Goal: Information Seeking & Learning: Learn about a topic

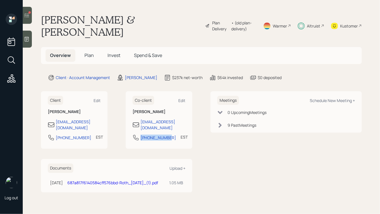
drag, startPoint x: 168, startPoint y: 121, endPoint x: 136, endPoint y: 120, distance: 32.4
click at [136, 134] on div "203-988-7052 EST Currently 3:29 PM" at bounding box center [158, 139] width 53 height 10
copy div "203-988-7052"
click at [85, 52] on span "Plan" at bounding box center [88, 55] width 9 height 6
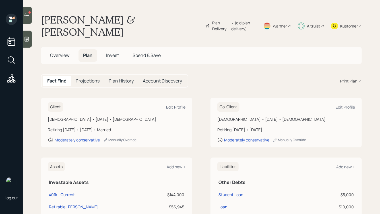
click at [32, 16] on div at bounding box center [27, 15] width 9 height 17
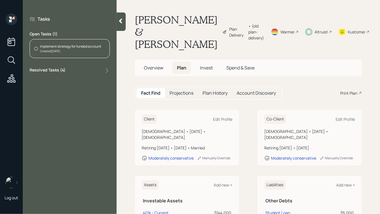
click at [53, 51] on div "Created Today" at bounding box center [70, 51] width 61 height 4
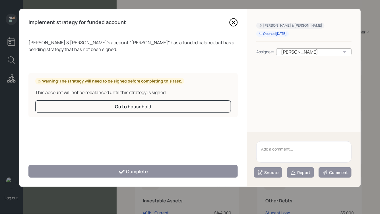
click at [234, 23] on icon at bounding box center [233, 22] width 2 height 2
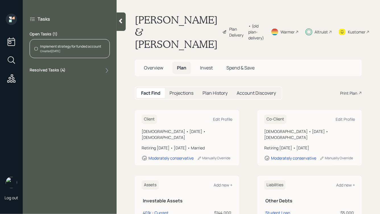
click at [106, 68] on icon at bounding box center [107, 71] width 6 height 6
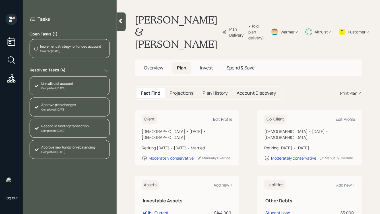
click at [118, 23] on icon at bounding box center [121, 21] width 6 height 6
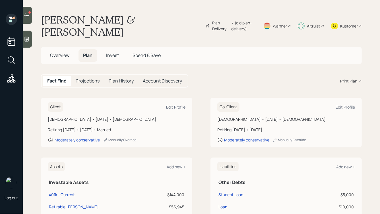
click at [113, 52] on span "Invest" at bounding box center [112, 55] width 13 height 6
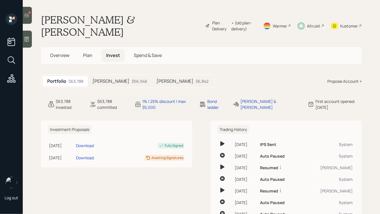
click at [106, 79] on h5 "Roth IRA" at bounding box center [110, 81] width 37 height 5
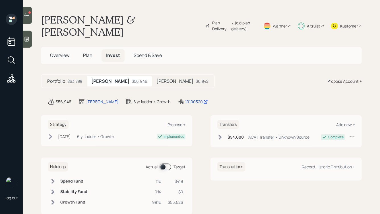
click at [156, 79] on h5 "Roth IRA" at bounding box center [174, 81] width 37 height 5
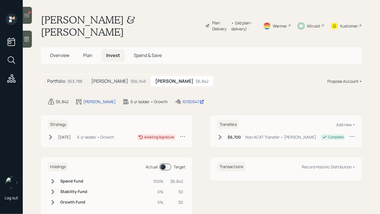
click at [52, 135] on icon at bounding box center [51, 138] width 6 height 6
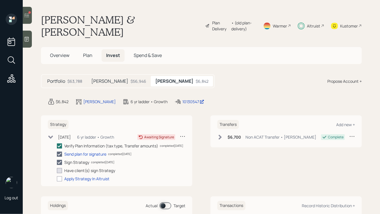
click at [65, 52] on span "Overview" at bounding box center [59, 55] width 19 height 6
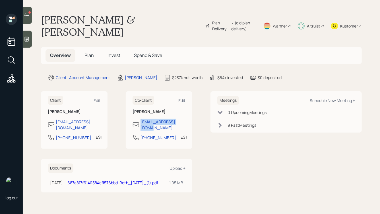
drag, startPoint x: 188, startPoint y: 110, endPoint x: 136, endPoint y: 109, distance: 51.4
click at [136, 109] on div "Co-client Edit Steve Bohner stevezen70@gmail.com 203-988-7052 EST Currently 3:3…" at bounding box center [159, 120] width 66 height 58
copy div "stevezen70@gmail.com"
drag, startPoint x: 169, startPoint y: 122, endPoint x: 137, endPoint y: 124, distance: 31.9
click at [137, 134] on div "203-988-7052 EST Currently 3:30 PM" at bounding box center [158, 139] width 53 height 10
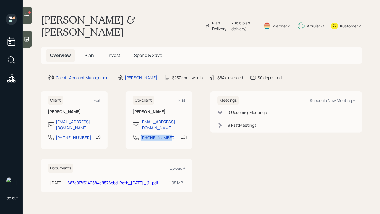
copy div "203-988-7052"
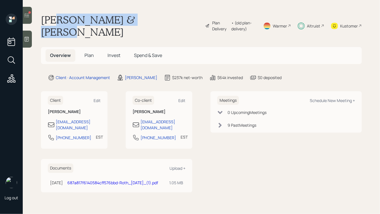
drag, startPoint x: 156, startPoint y: 22, endPoint x: 58, endPoint y: 18, distance: 97.8
click at [59, 18] on div "Doralee & Steve Bohner Plan Delivery • (old plan-delivery) Warmer Altruist Kust…" at bounding box center [201, 26] width 320 height 24
click at [58, 18] on h1 "Doralee & Steve Bohner" at bounding box center [120, 26] width 159 height 24
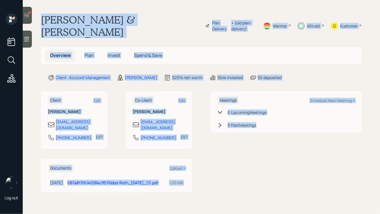
drag, startPoint x: 42, startPoint y: 19, endPoint x: 261, endPoint y: 169, distance: 266.0
click at [262, 170] on main "Doralee & Steve Bohner Plan Delivery • (old plan-delivery) Warmer Altruist Kust…" at bounding box center [201, 107] width 357 height 214
click at [261, 169] on div "Meetings Schedule New Meeting + 0 Upcoming Meeting s 9 Past Meeting s" at bounding box center [285, 141] width 151 height 101
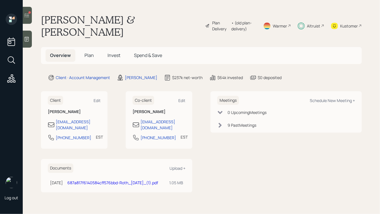
click at [113, 52] on span "Invest" at bounding box center [113, 55] width 13 height 6
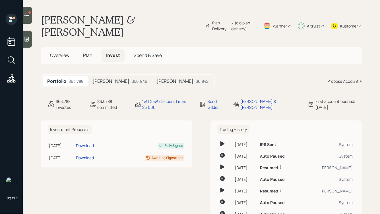
click at [157, 76] on div "Roth IRA $6,842" at bounding box center [182, 81] width 61 height 11
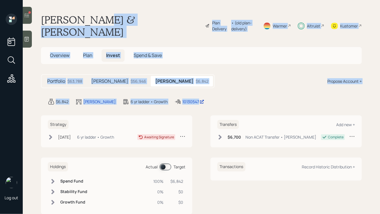
drag, startPoint x: 201, startPoint y: 91, endPoint x: 95, endPoint y: 18, distance: 128.4
click at [95, 18] on main "Doralee & Steve Bohner Plan Delivery • (old plan-delivery) Warmer Altruist Kust…" at bounding box center [201, 107] width 357 height 214
click at [95, 18] on h1 "Doralee & Steve Bohner" at bounding box center [120, 26] width 159 height 24
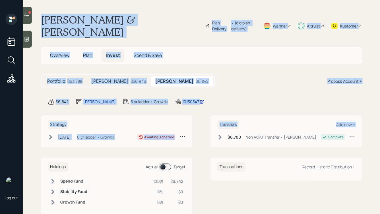
drag, startPoint x: 41, startPoint y: 17, endPoint x: 204, endPoint y: 127, distance: 197.1
click at [204, 127] on main "Doralee & Steve Bohner Plan Delivery • (old plan-delivery) Warmer Altruist Kust…" at bounding box center [201, 107] width 357 height 214
click at [196, 118] on div "Strategy Jul 23, 2025 Wednesday, July 23, 2025 3:04 PM EDT 6 yr ladder • Growth…" at bounding box center [201, 132] width 320 height 32
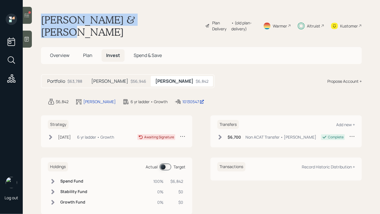
drag, startPoint x: 154, startPoint y: 20, endPoint x: 44, endPoint y: 15, distance: 109.5
click at [45, 15] on div "Doralee & Steve Bohner Plan Delivery • (old plan-delivery) Warmer Altruist Kust…" at bounding box center [201, 26] width 320 height 24
click at [44, 15] on h1 "Doralee & Steve Bohner" at bounding box center [120, 26] width 159 height 24
